Goal: Transaction & Acquisition: Purchase product/service

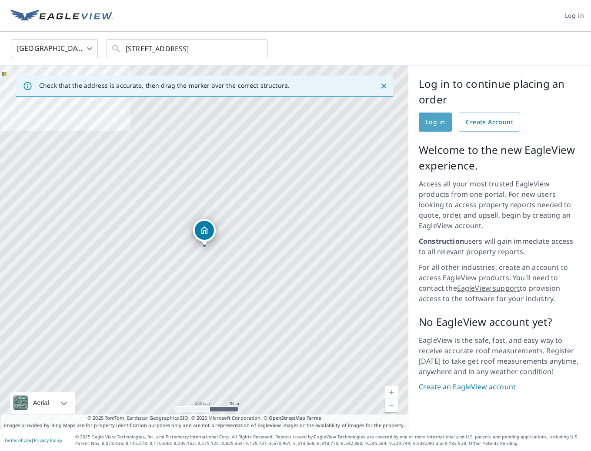
click at [439, 124] on span "Log in" at bounding box center [435, 122] width 19 height 11
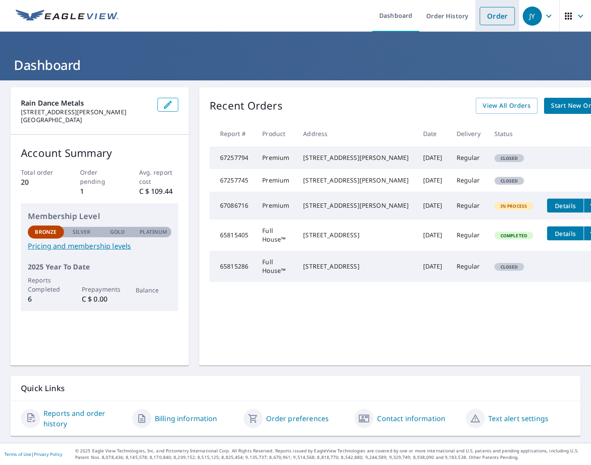
click at [501, 16] on link "Order" at bounding box center [496, 16] width 35 height 18
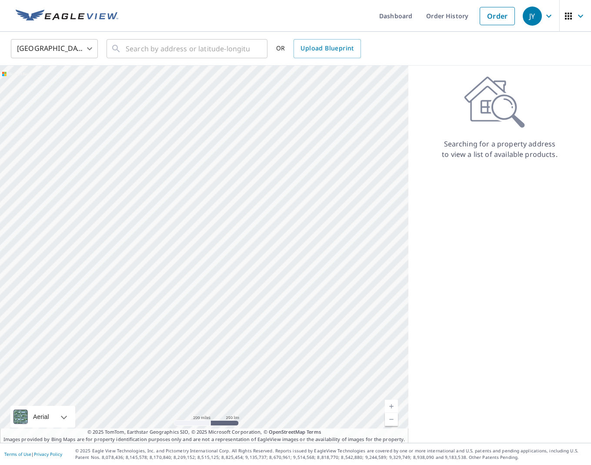
click at [43, 55] on body "JY JY Dashboard Order History Order JY [GEOGRAPHIC_DATA] US ​ ​ OR Upload Bluep…" at bounding box center [295, 232] width 591 height 465
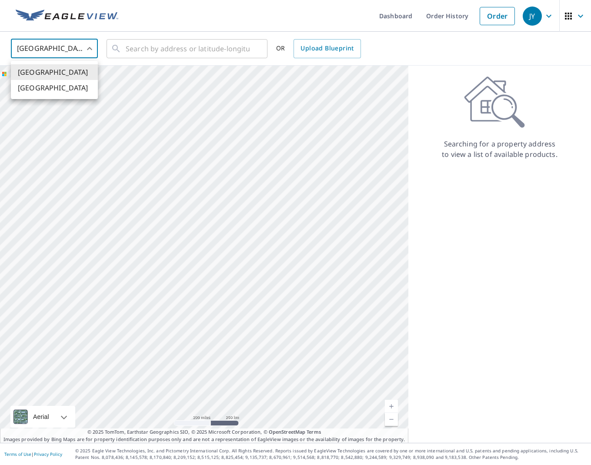
click at [42, 91] on li "[GEOGRAPHIC_DATA]" at bounding box center [54, 88] width 87 height 16
type input "CA"
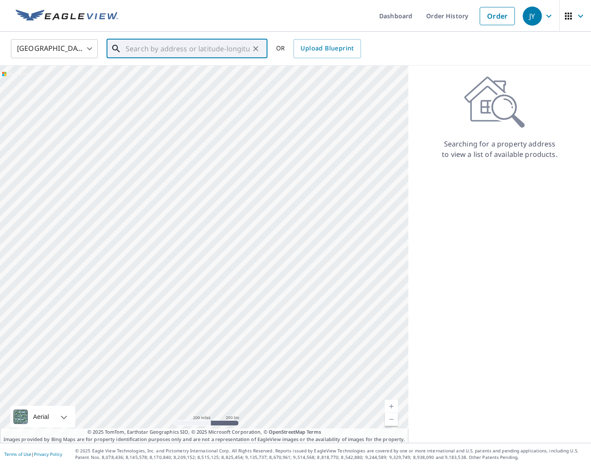
click at [131, 45] on input "text" at bounding box center [188, 49] width 124 height 24
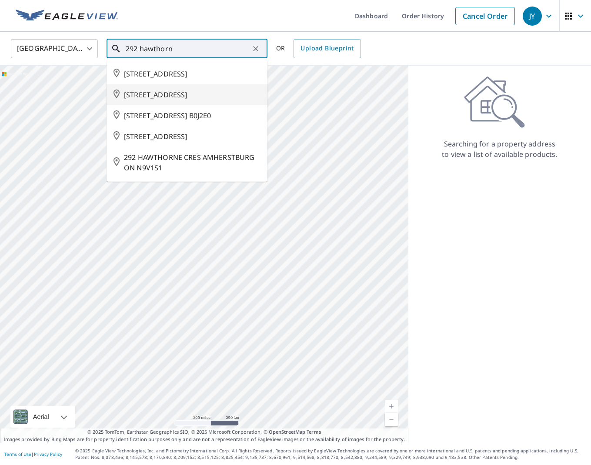
click at [193, 100] on span "[STREET_ADDRESS]" at bounding box center [192, 95] width 137 height 10
type input "[STREET_ADDRESS]"
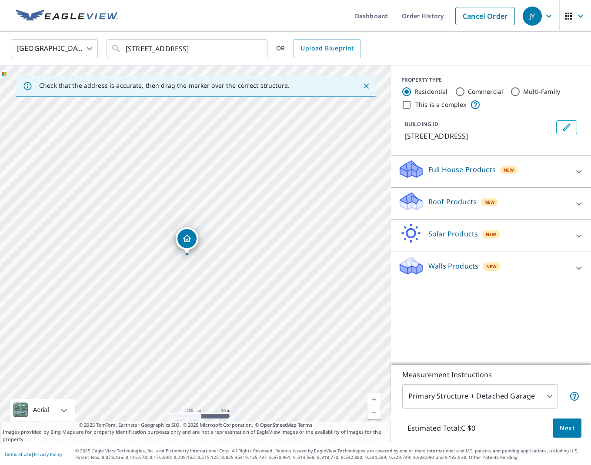
drag, startPoint x: 207, startPoint y: 241, endPoint x: 198, endPoint y: 242, distance: 8.8
click at [198, 242] on div "[STREET_ADDRESS]" at bounding box center [195, 254] width 391 height 377
click at [538, 197] on div "Roof Products New" at bounding box center [483, 203] width 170 height 25
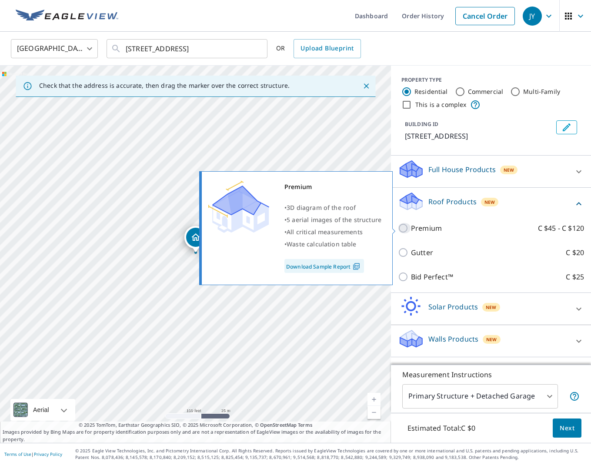
click at [402, 226] on input "Premium C $45 - C $120" at bounding box center [404, 228] width 13 height 10
checkbox input "true"
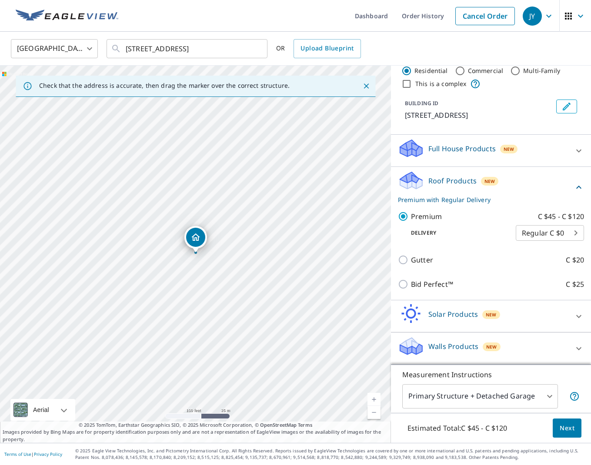
click at [528, 392] on body "JY JY Dashboard Order History Cancel Order JY Canada [GEOGRAPHIC_DATA] ​ [STREE…" at bounding box center [295, 232] width 591 height 465
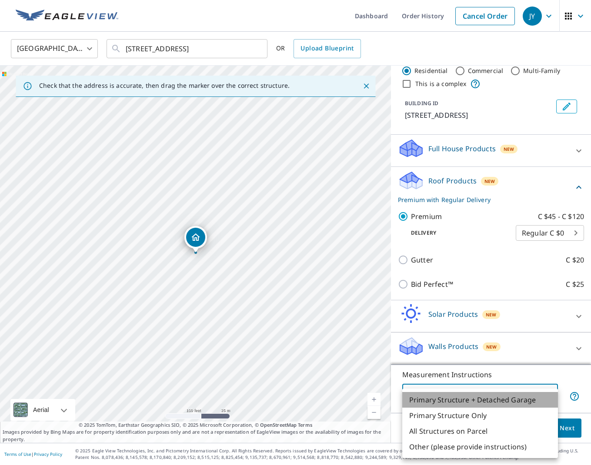
click at [523, 399] on li "Primary Structure + Detached Garage" at bounding box center [480, 400] width 156 height 16
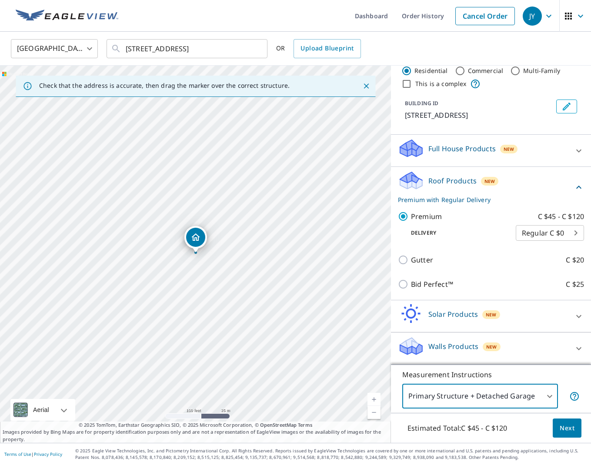
click at [560, 433] on span "Next" at bounding box center [566, 428] width 15 height 11
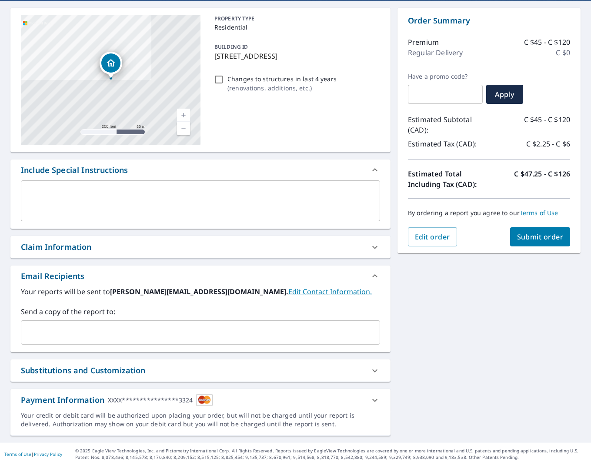
scroll to position [80, 0]
click at [353, 405] on div "**********" at bounding box center [192, 400] width 343 height 12
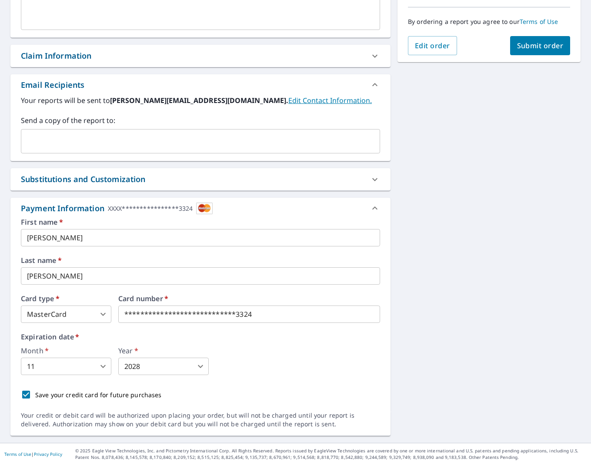
scroll to position [271, 0]
click at [554, 43] on span "Submit order" at bounding box center [540, 46] width 47 height 10
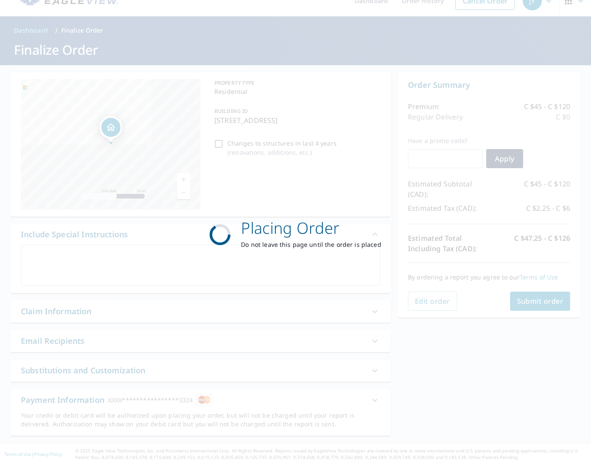
scroll to position [15, 0]
